Goal: Transaction & Acquisition: Book appointment/travel/reservation

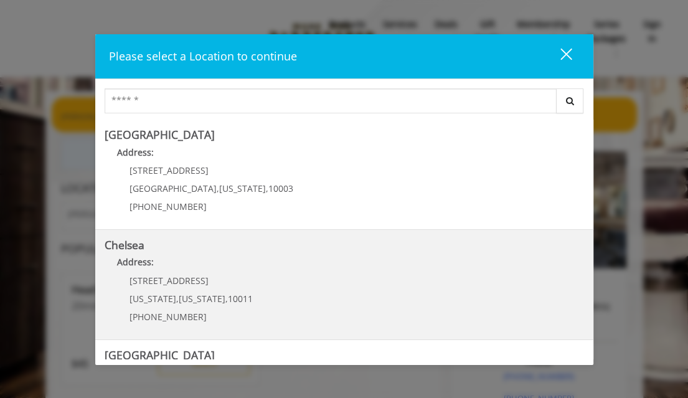
click at [221, 290] on div "169/170 W 23rd St New York , New York , 10011 (917) 639-3902" at bounding box center [182, 303] width 154 height 54
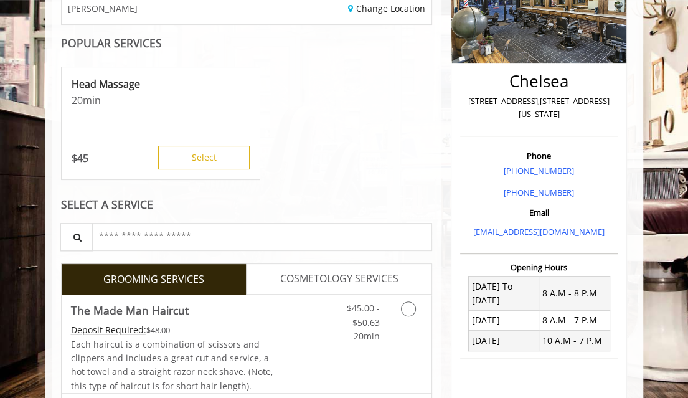
scroll to position [263, 0]
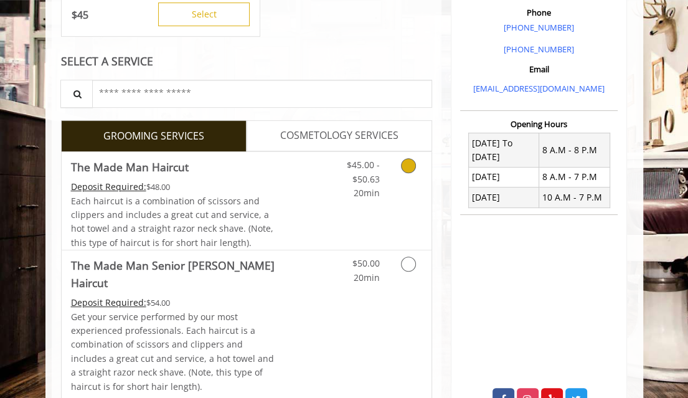
scroll to position [346, 0]
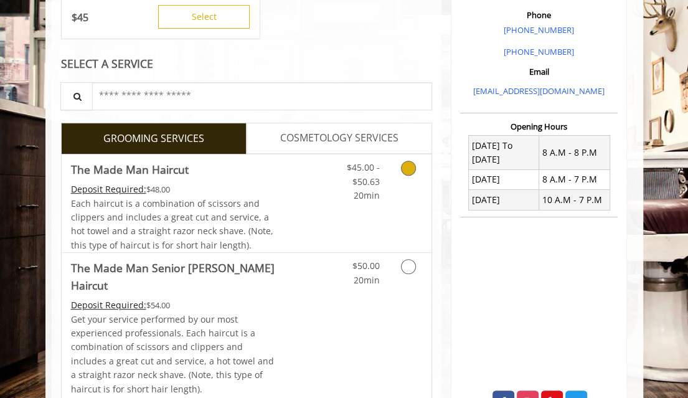
click at [414, 168] on icon "Grooming services" at bounding box center [408, 168] width 15 height 15
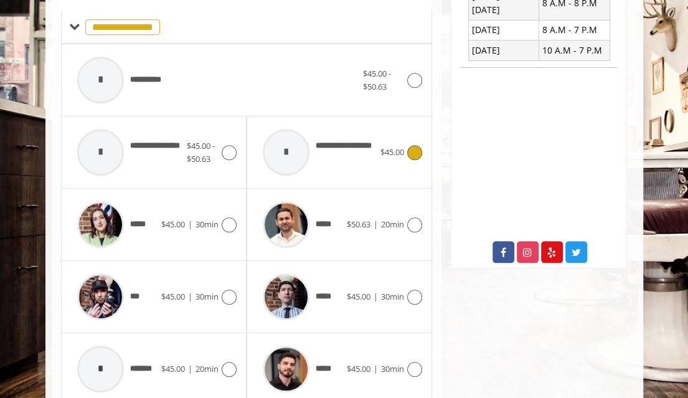
scroll to position [497, 0]
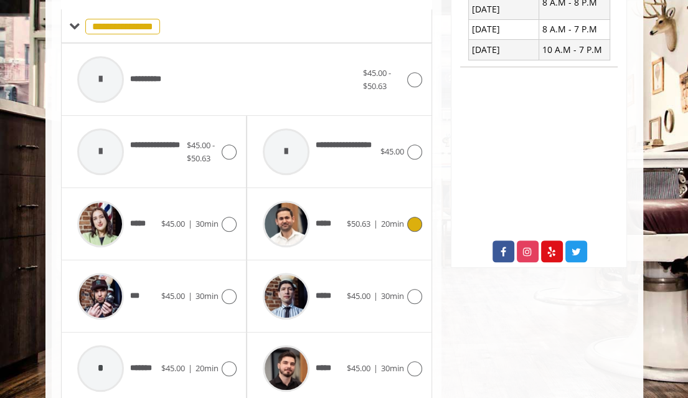
click at [414, 219] on icon at bounding box center [414, 224] width 15 height 15
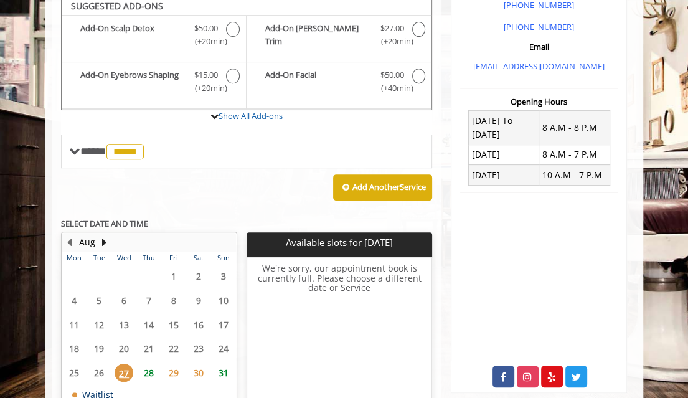
scroll to position [366, 0]
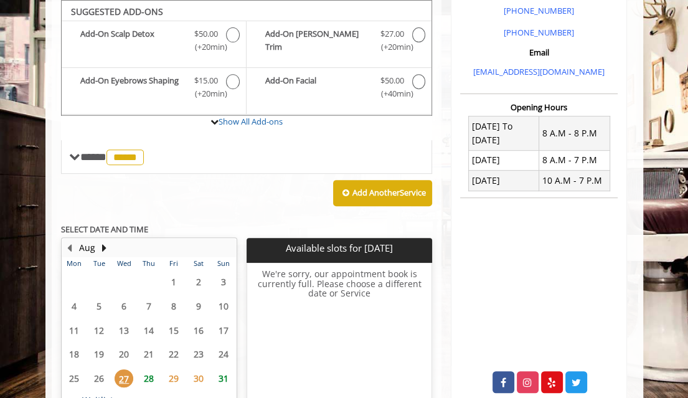
click at [123, 376] on span "27" at bounding box center [124, 378] width 19 height 18
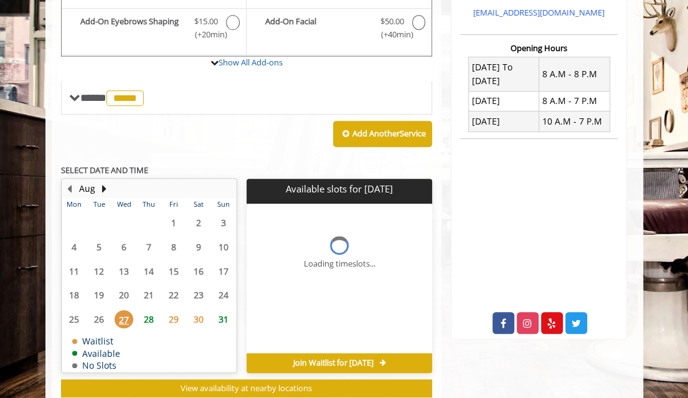
scroll to position [459, 0]
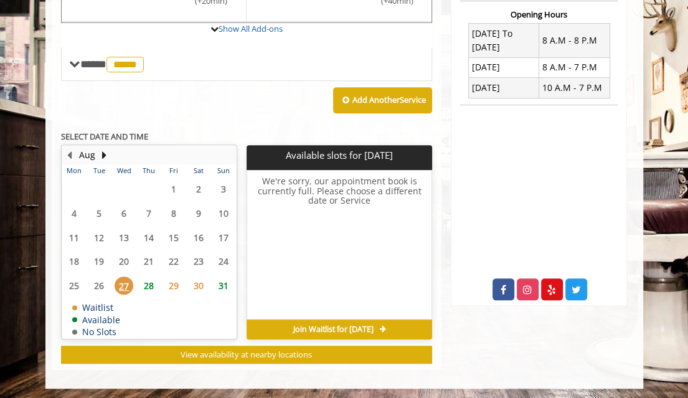
click at [128, 283] on span "27" at bounding box center [124, 286] width 19 height 18
click at [126, 283] on span "27" at bounding box center [124, 286] width 19 height 18
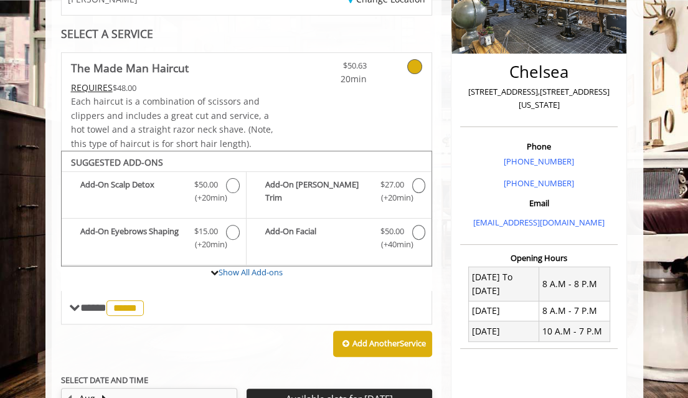
scroll to position [263, 0]
